Goal: Task Accomplishment & Management: Manage account settings

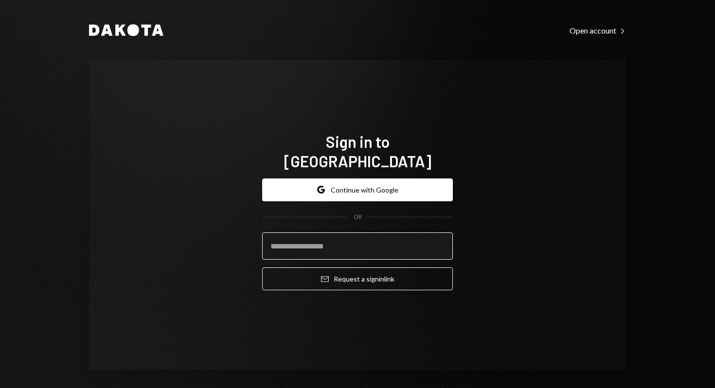
click at [398, 243] on input "email" at bounding box center [357, 245] width 191 height 27
paste input "**********"
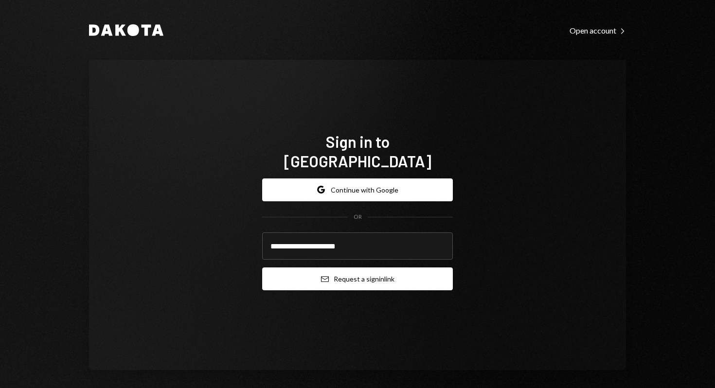
type input "**********"
click at [354, 274] on button "Email Request a sign in link" at bounding box center [357, 278] width 191 height 23
